Goal: Task Accomplishment & Management: Use online tool/utility

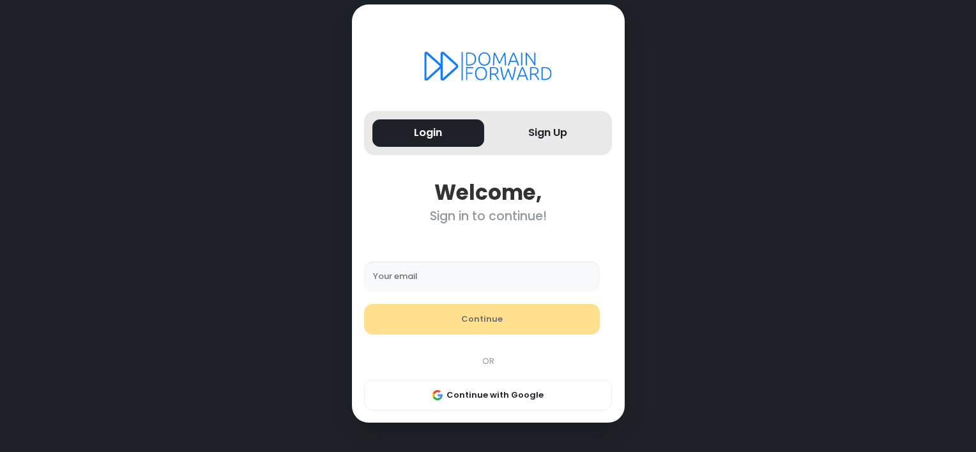
type input "**********"
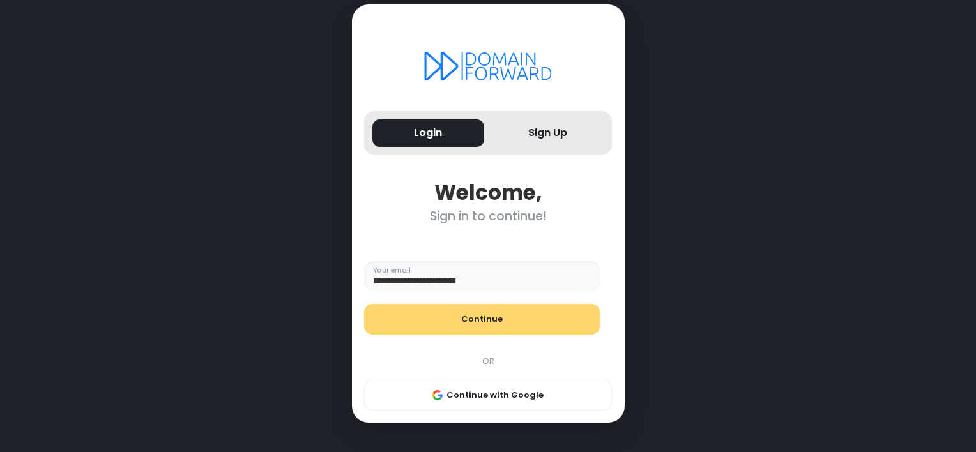
click at [429, 324] on button "Continue" at bounding box center [482, 319] width 236 height 31
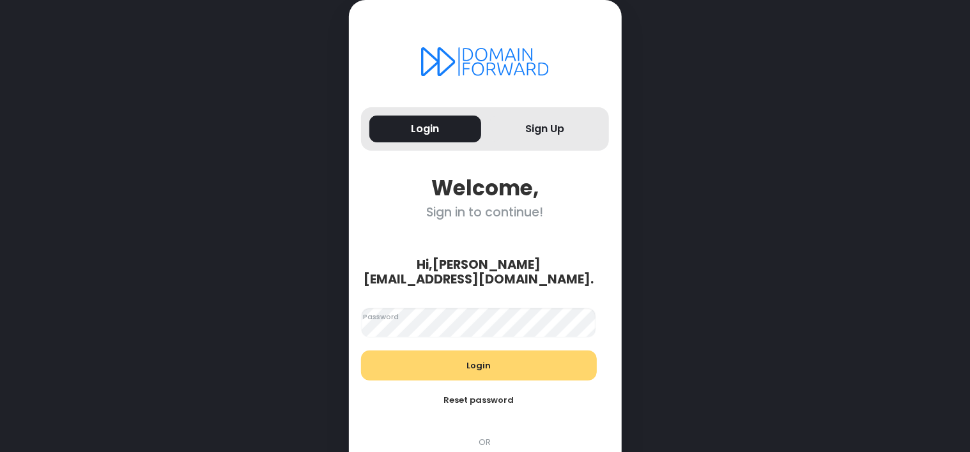
click at [435, 352] on button "Login" at bounding box center [479, 366] width 236 height 31
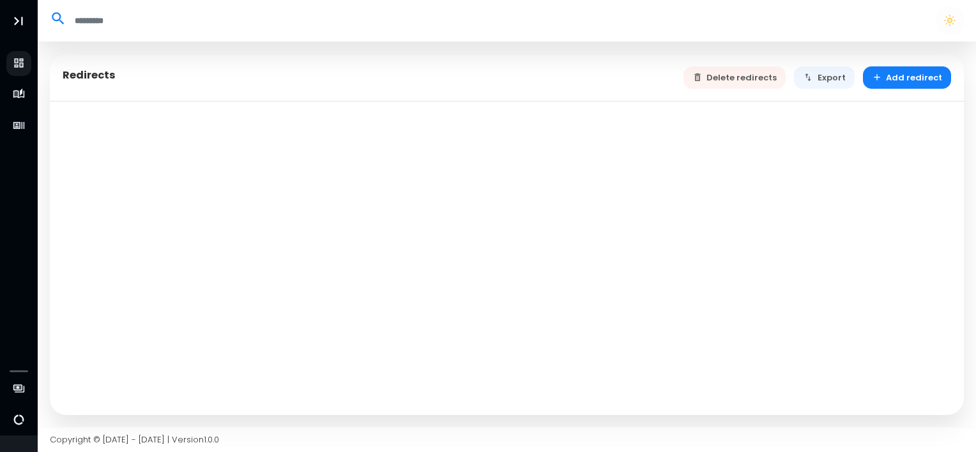
select select "**"
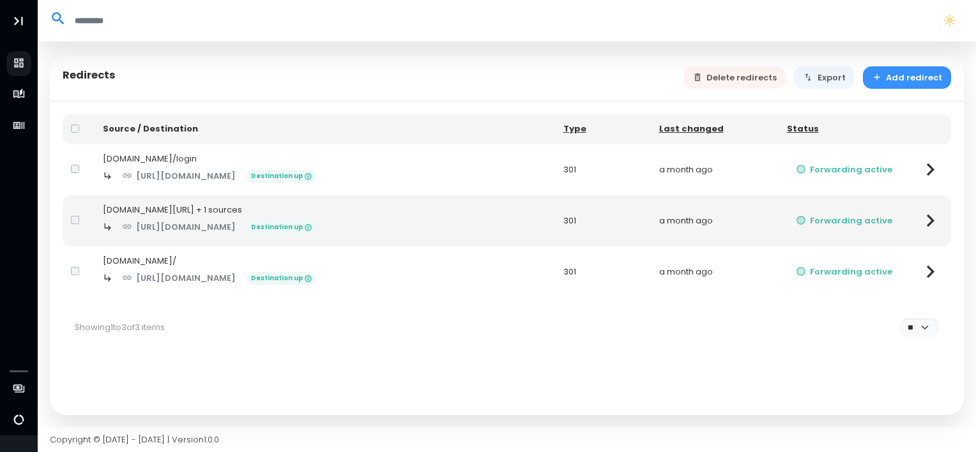
click at [879, 84] on button "Add redirect" at bounding box center [907, 77] width 89 height 22
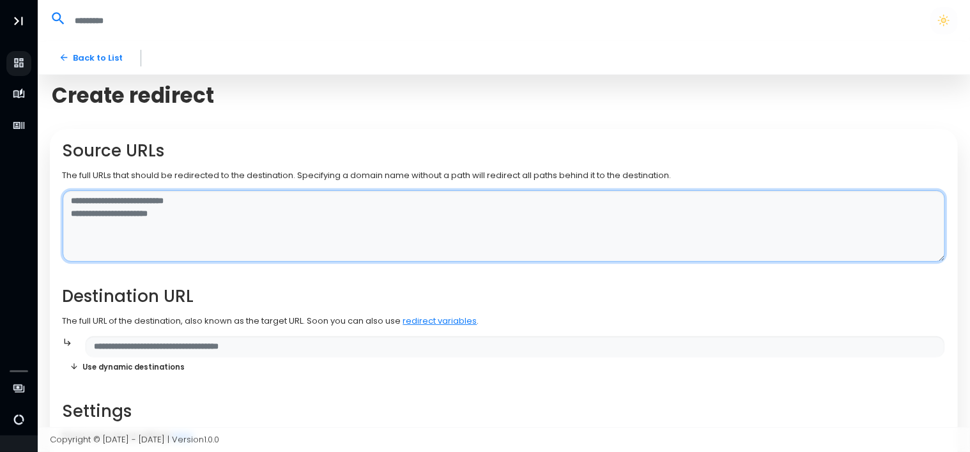
click at [162, 211] on textarea at bounding box center [504, 226] width 883 height 72
type textarea "**********"
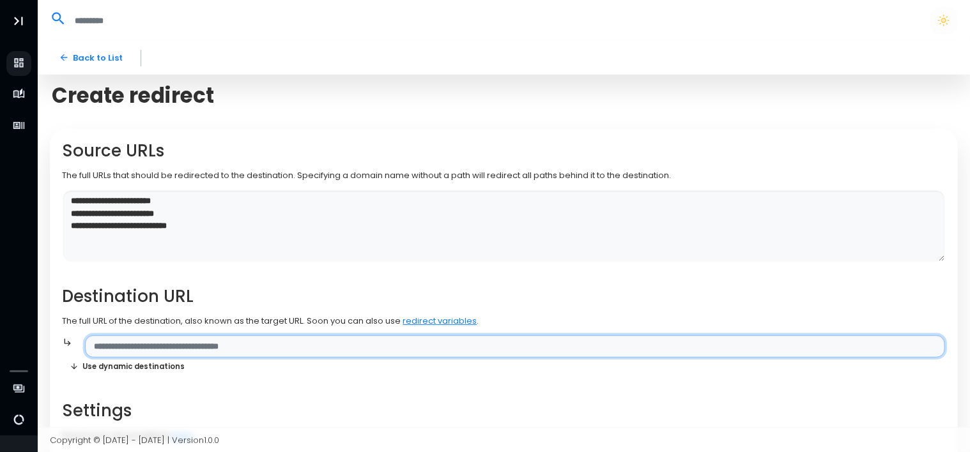
click at [151, 344] on input "text" at bounding box center [515, 346] width 860 height 22
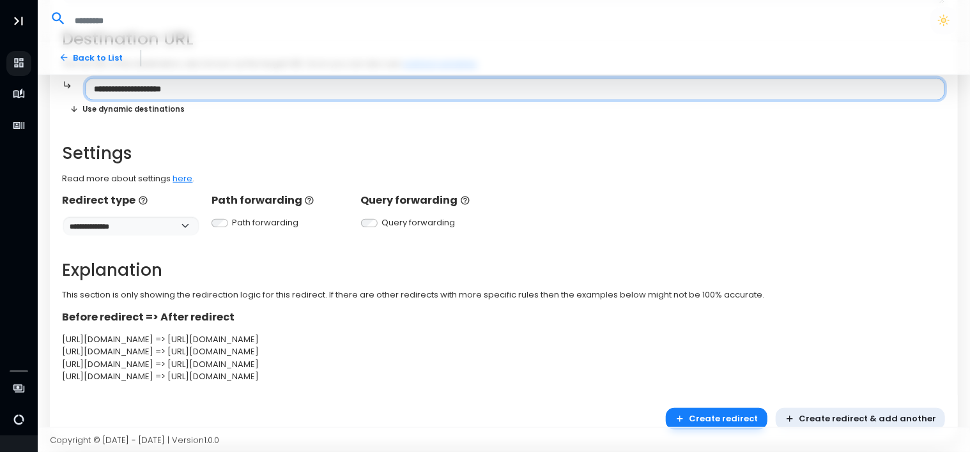
scroll to position [284, 0]
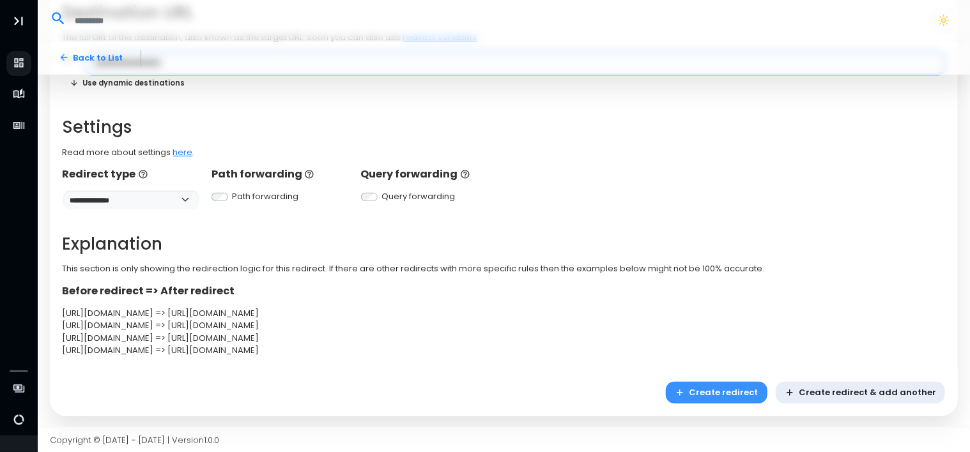
type input "**********"
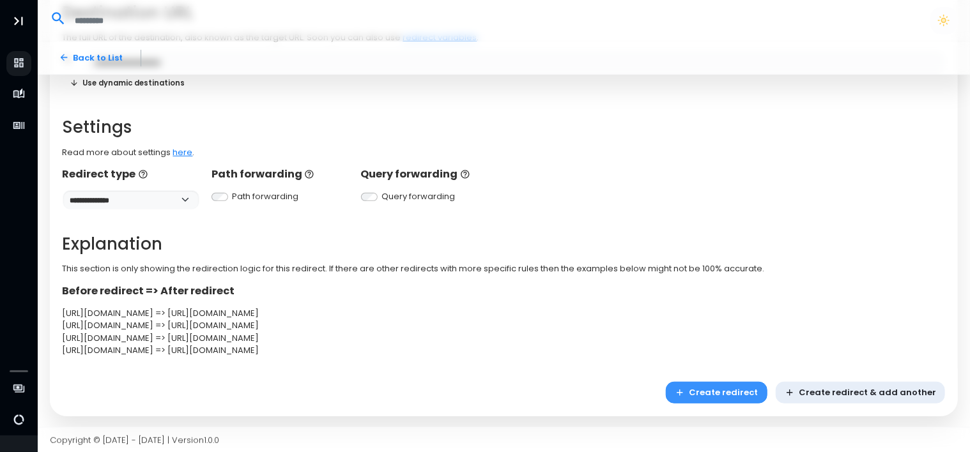
click at [716, 389] on button "Create redirect" at bounding box center [717, 393] width 102 height 22
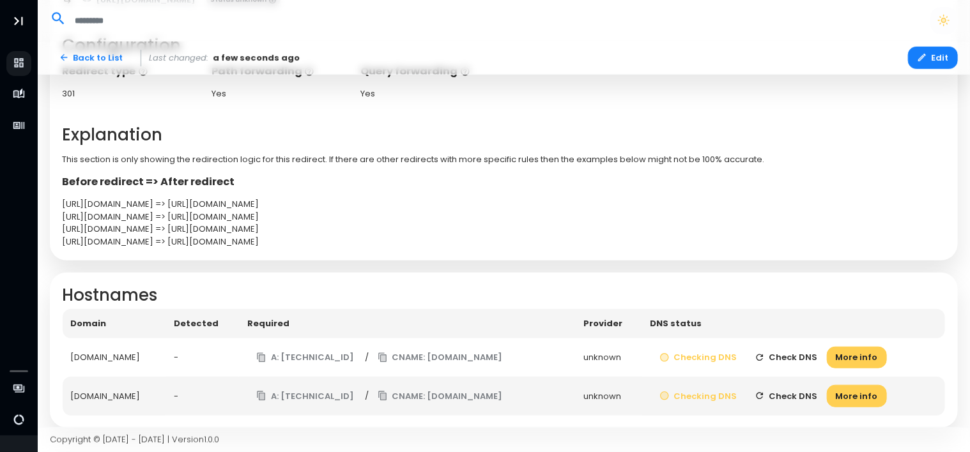
scroll to position [362, 0]
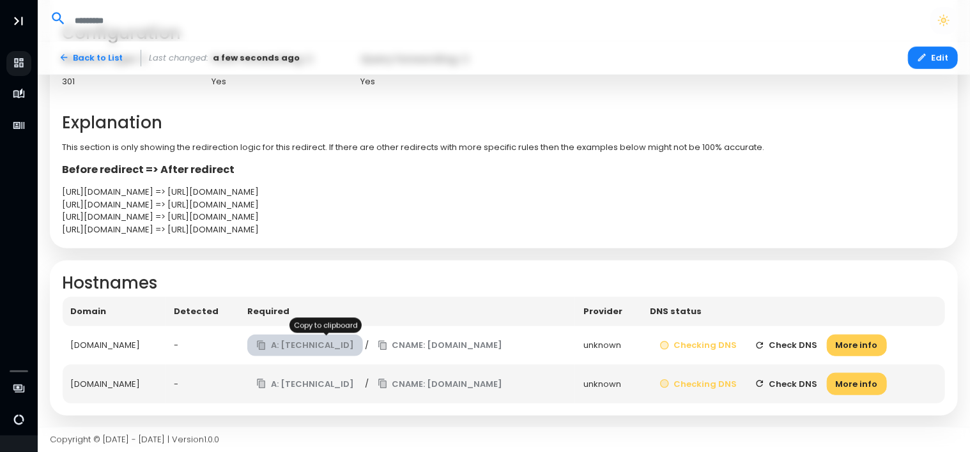
click at [321, 346] on button "A: 138.68.125.144" at bounding box center [305, 346] width 116 height 22
click at [291, 339] on button "A: 138.68.125.144" at bounding box center [305, 346] width 116 height 22
click at [810, 338] on button "Check DNS" at bounding box center [786, 346] width 81 height 22
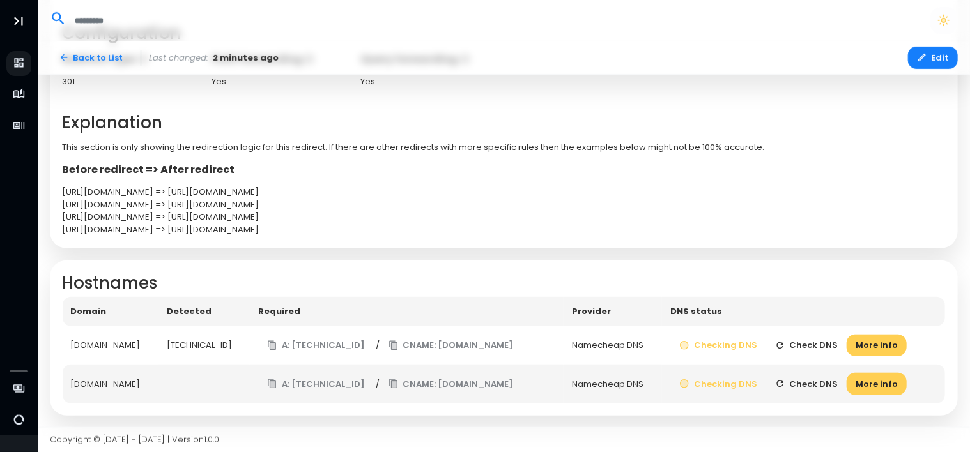
click at [838, 346] on button "Check DNS" at bounding box center [806, 346] width 81 height 22
click at [835, 381] on button "Check DNS" at bounding box center [806, 384] width 81 height 22
click at [813, 385] on button "Check DNS" at bounding box center [806, 384] width 81 height 22
click at [810, 385] on button "Check DNS" at bounding box center [806, 384] width 81 height 22
click at [828, 383] on button "Check DNS" at bounding box center [806, 384] width 81 height 22
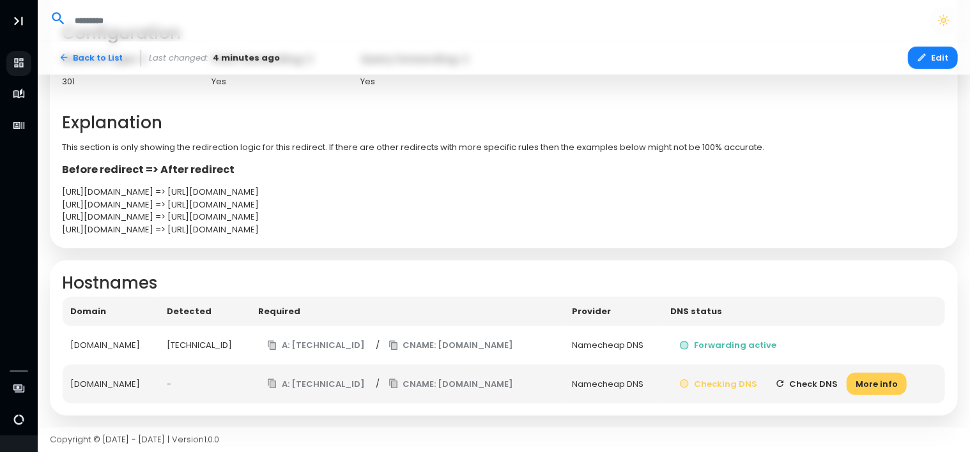
click at [828, 383] on button "Check DNS" at bounding box center [806, 384] width 81 height 22
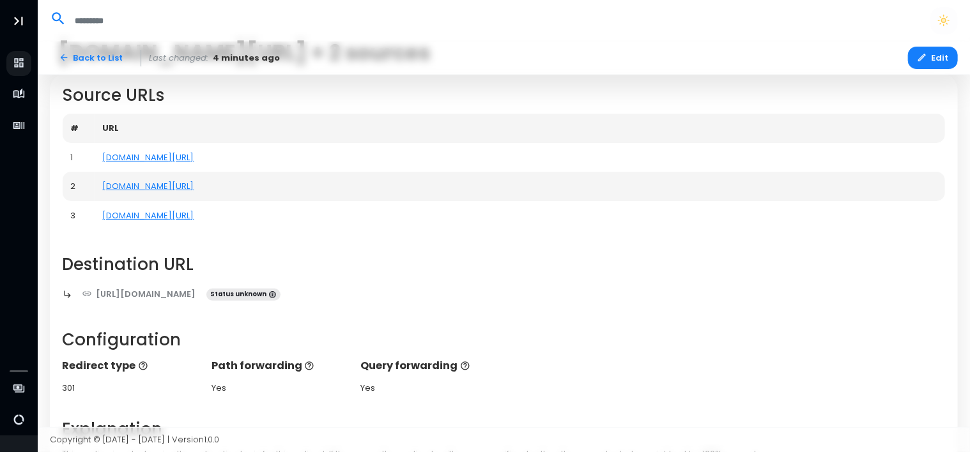
scroll to position [0, 0]
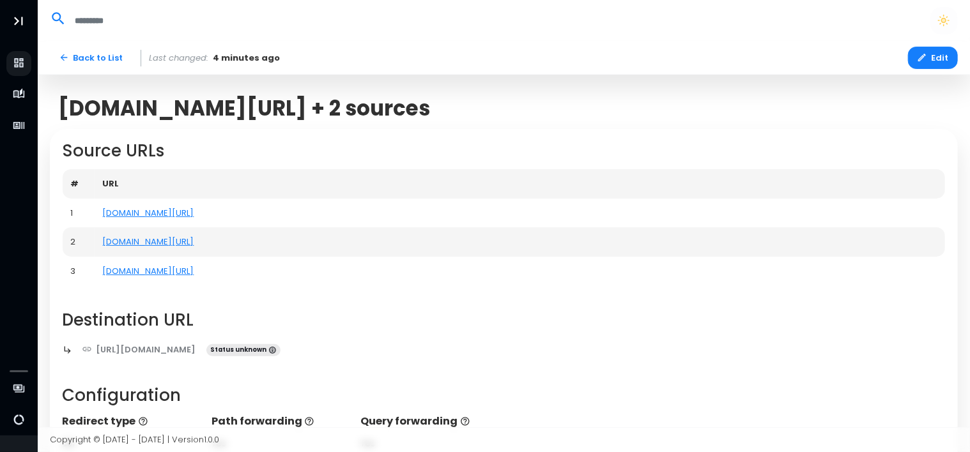
click at [258, 224] on td "info.wedgewood.com/" at bounding box center [520, 213] width 851 height 29
click at [917, 59] on button "Edit" at bounding box center [933, 58] width 50 height 22
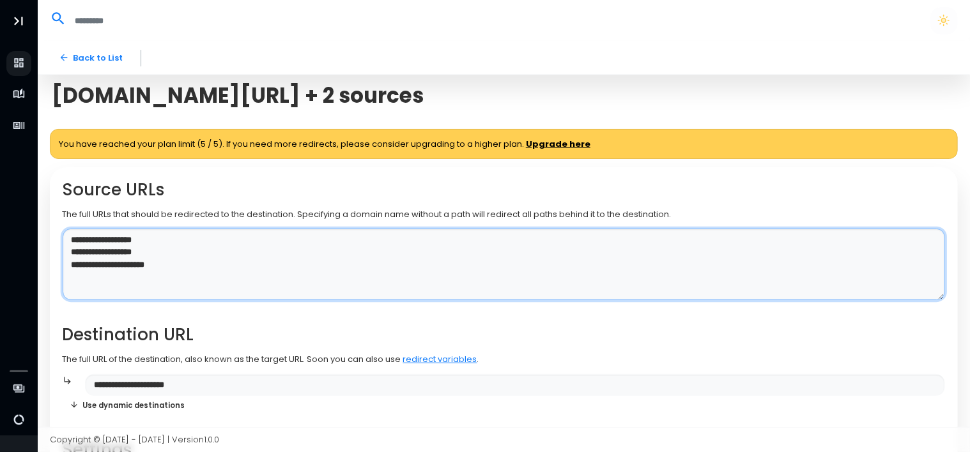
drag, startPoint x: 174, startPoint y: 251, endPoint x: 38, endPoint y: 258, distance: 135.7
click at [38, 258] on div "**********" at bounding box center [504, 397] width 933 height 710
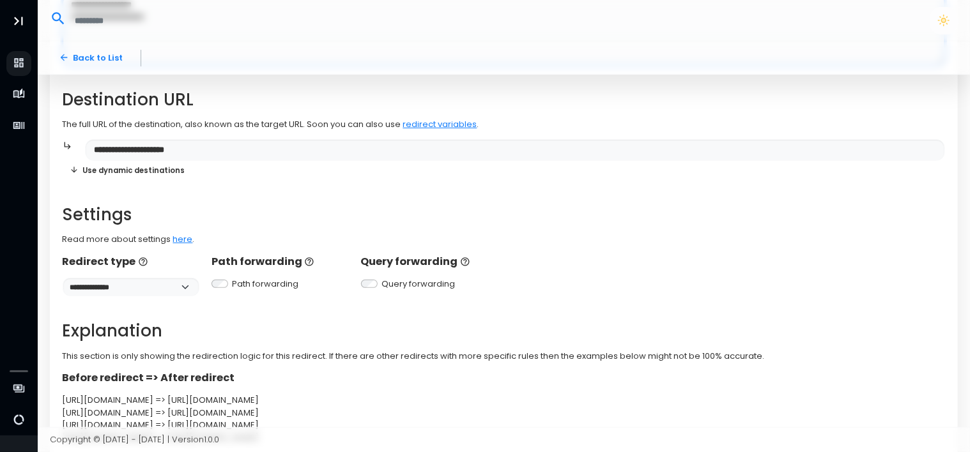
scroll to position [322, 0]
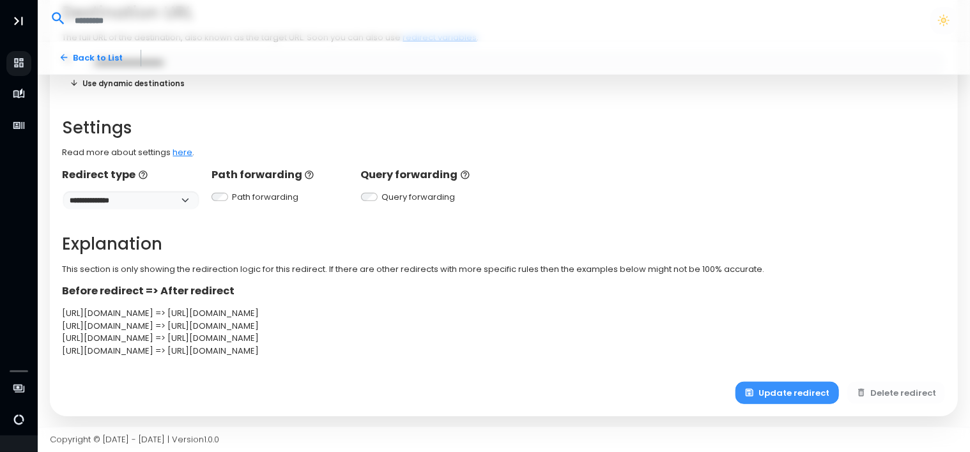
type textarea "**********"
click at [798, 394] on button "Update redirect" at bounding box center [788, 393] width 104 height 22
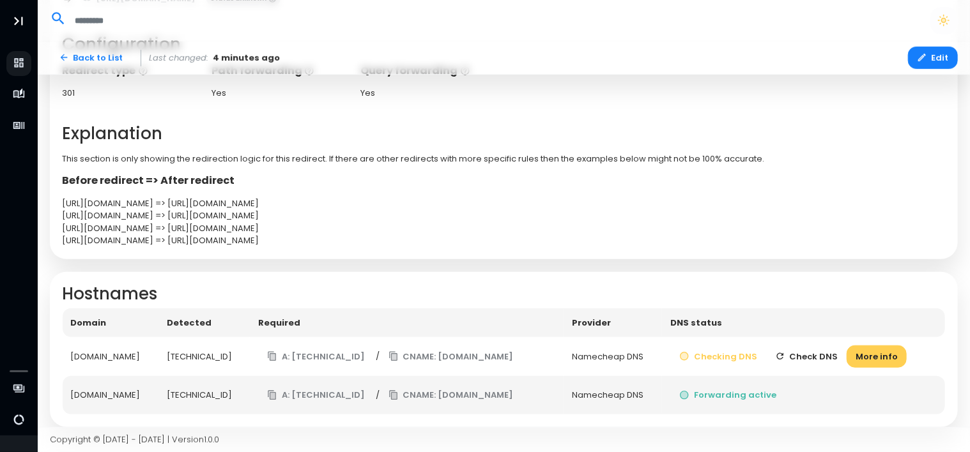
click at [826, 359] on button "Check DNS" at bounding box center [806, 357] width 81 height 22
click at [826, 355] on button "Check DNS" at bounding box center [806, 357] width 81 height 22
